Goal: Task Accomplishment & Management: Manage account settings

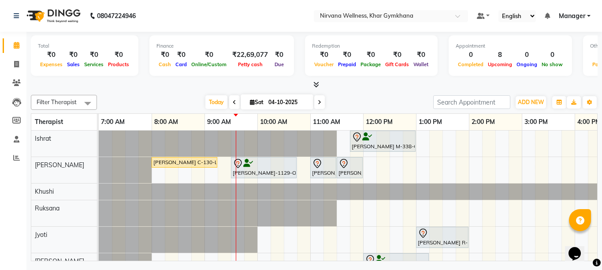
scroll to position [26, 0]
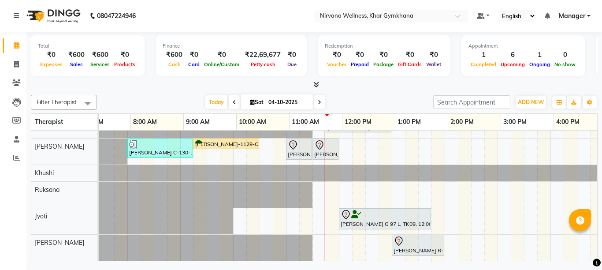
scroll to position [26, 21]
